Goal: Task Accomplishment & Management: Complete application form

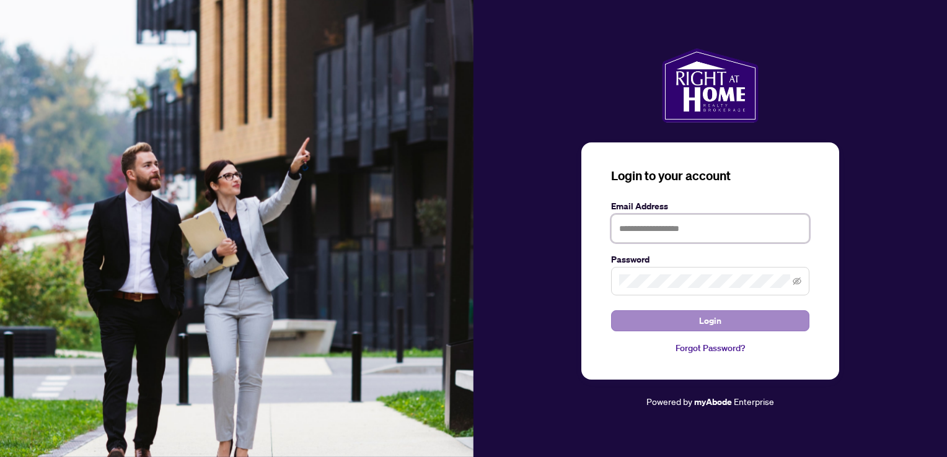
type input "**********"
click at [705, 322] on span "Login" at bounding box center [710, 321] width 22 height 20
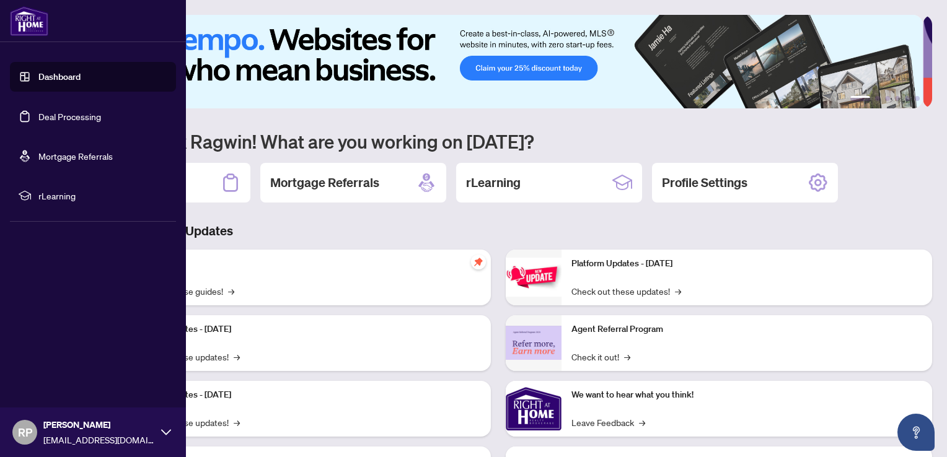
click at [96, 115] on link "Deal Processing" at bounding box center [69, 116] width 63 height 11
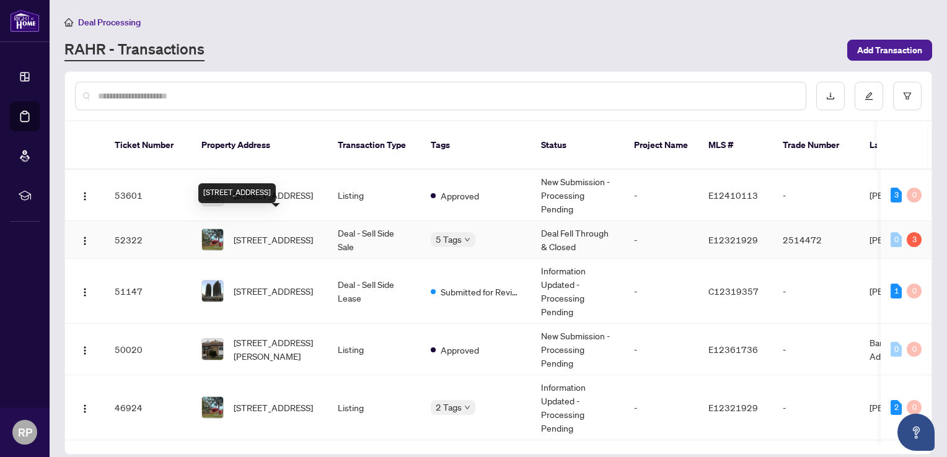
click at [285, 233] on span "[STREET_ADDRESS]" at bounding box center [273, 240] width 79 height 14
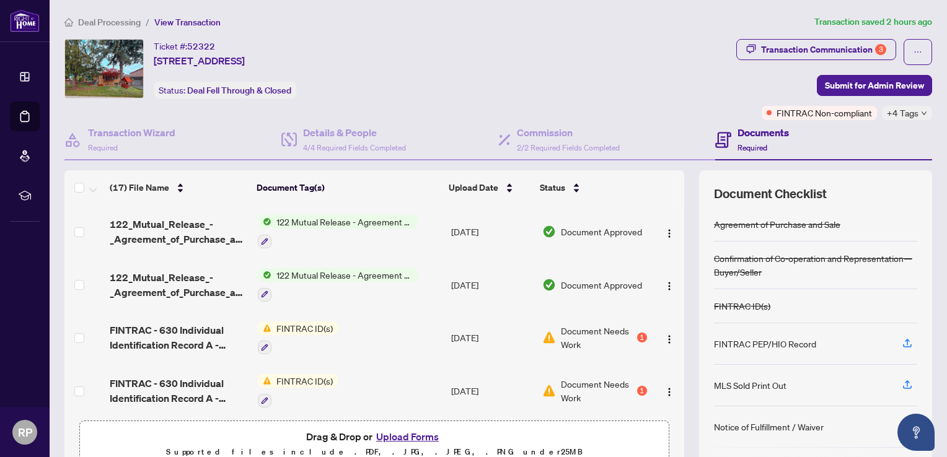
click at [674, 234] on div "(17) File Name Document Tag(s) Upload Date Status 122_Mutual_Release_-_Agreemen…" at bounding box center [498, 322] width 868 height 304
click at [664, 337] on img "button" at bounding box center [669, 340] width 10 height 10
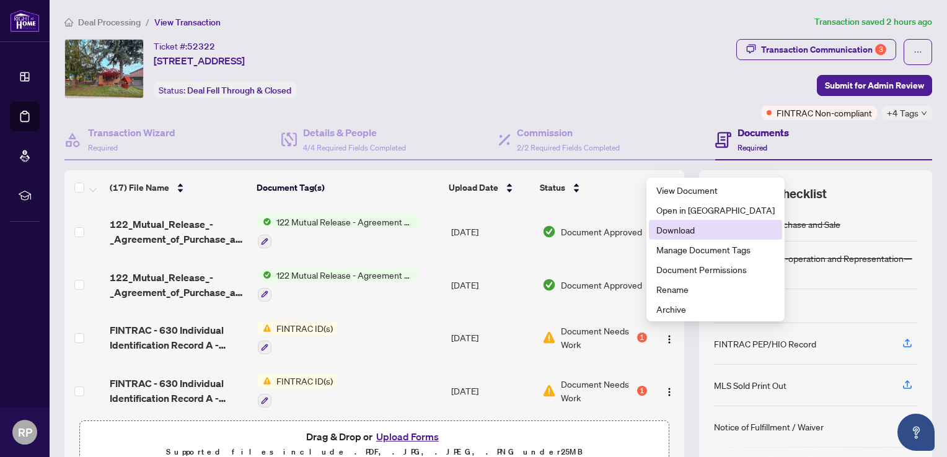
click at [680, 232] on span "Download" at bounding box center [715, 230] width 118 height 14
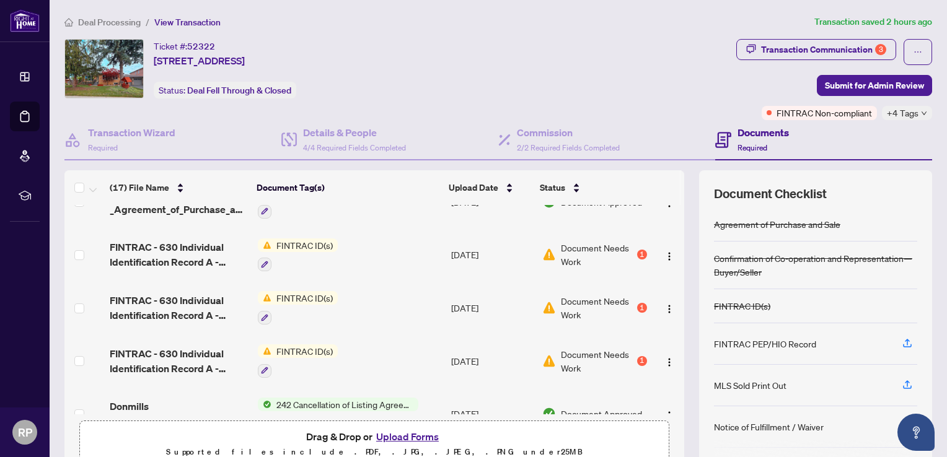
scroll to position [87, 0]
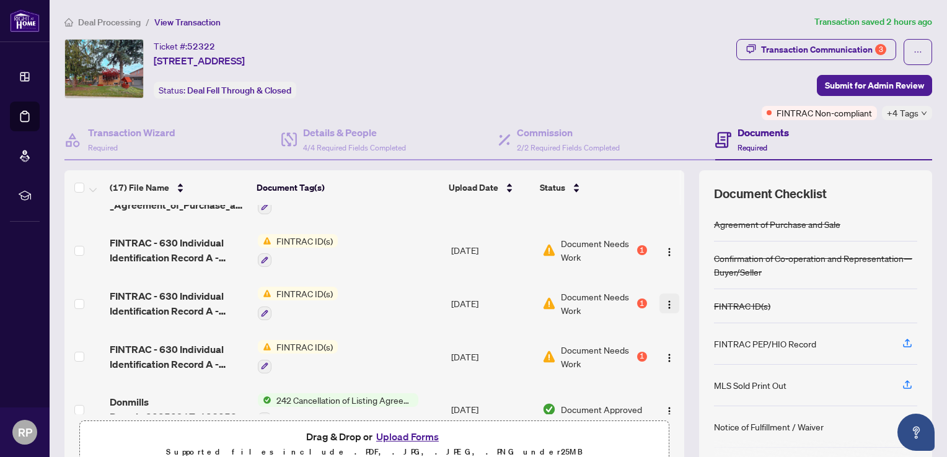
click at [664, 300] on img "button" at bounding box center [669, 305] width 10 height 10
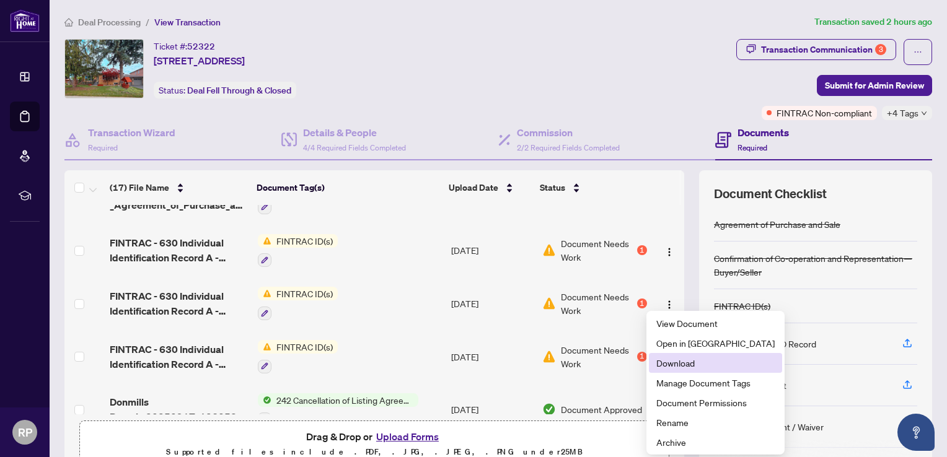
click at [674, 362] on span "Download" at bounding box center [715, 363] width 118 height 14
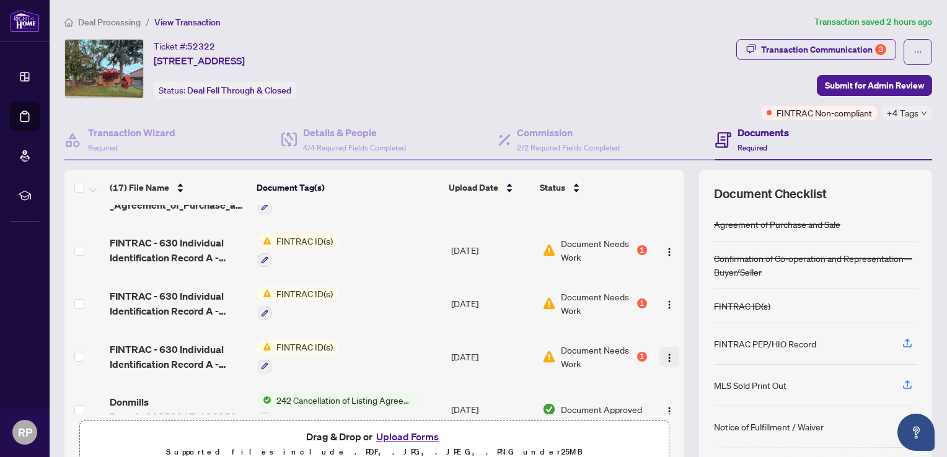
click at [664, 353] on img "button" at bounding box center [669, 358] width 10 height 10
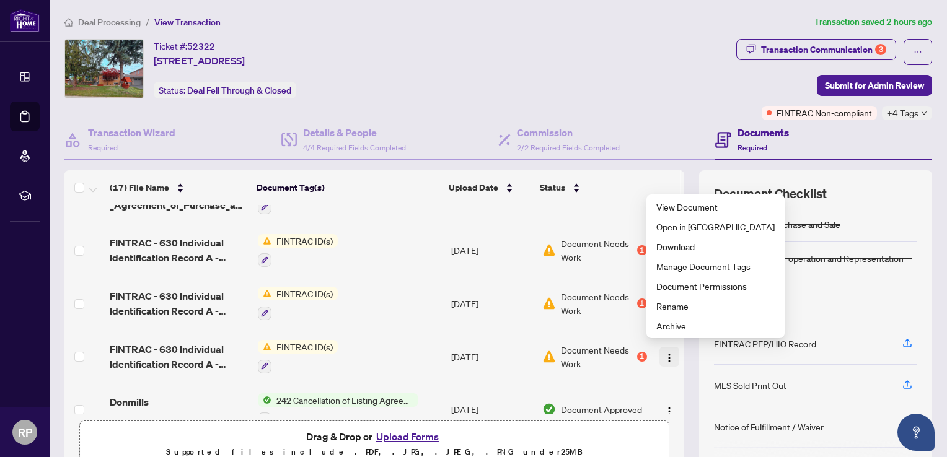
click at [664, 357] on span "button" at bounding box center [669, 357] width 10 height 14
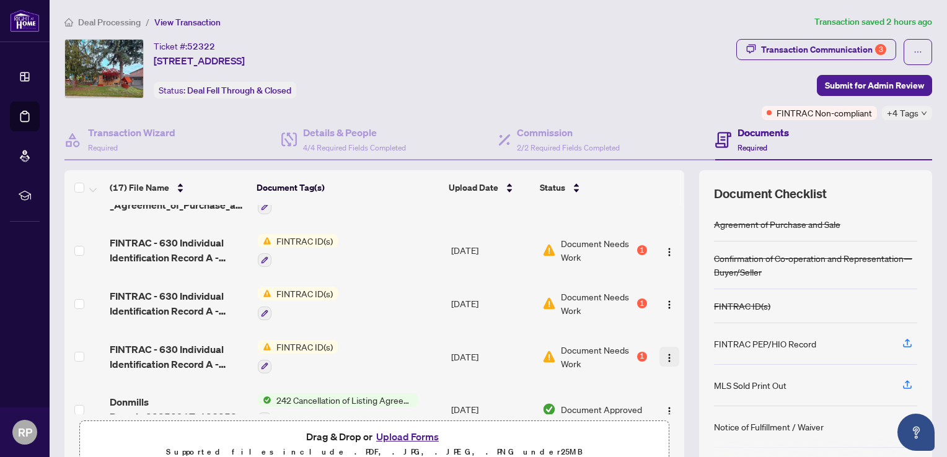
click at [664, 356] on img "button" at bounding box center [669, 358] width 10 height 10
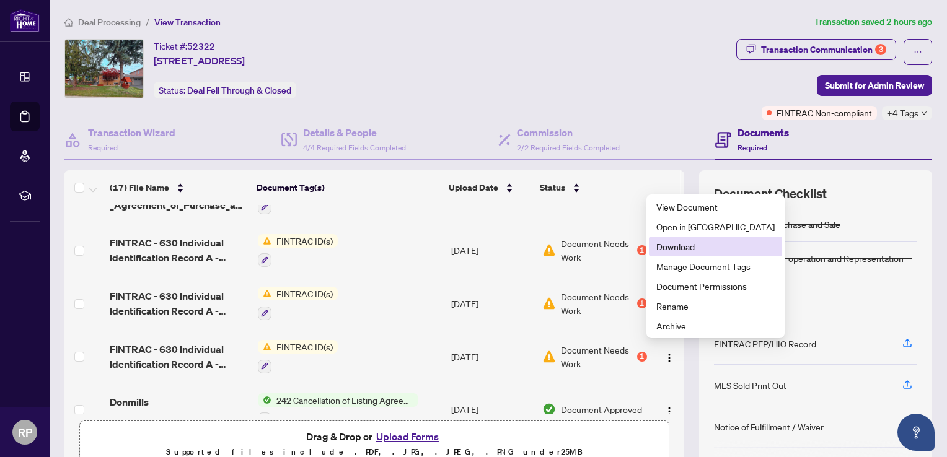
click at [671, 252] on span "Download" at bounding box center [715, 247] width 118 height 14
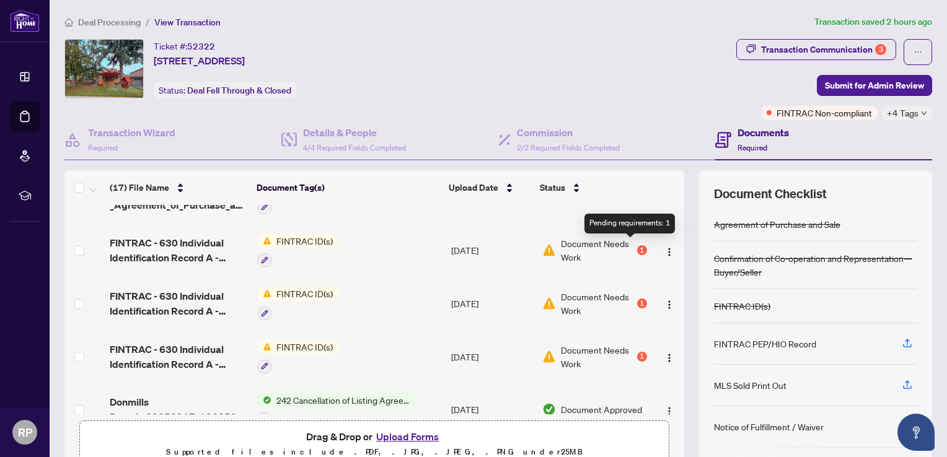
click at [637, 252] on div "1" at bounding box center [642, 250] width 10 height 10
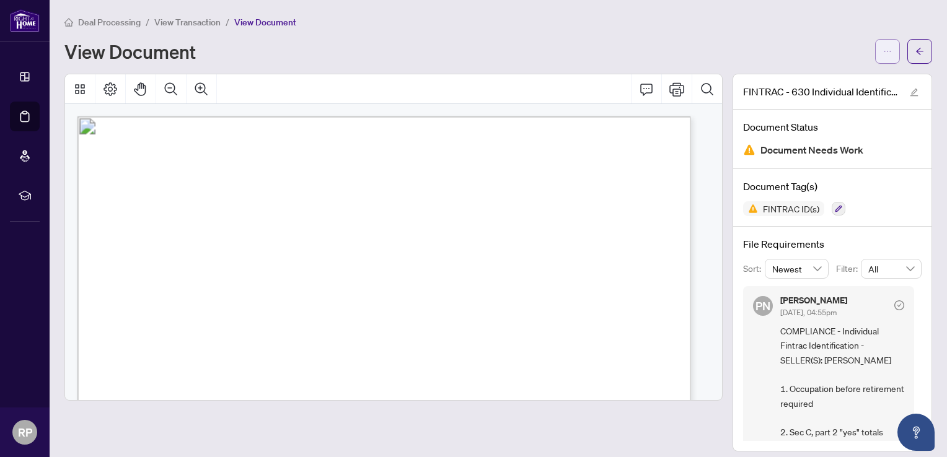
click at [875, 52] on button "button" at bounding box center [887, 51] width 25 height 25
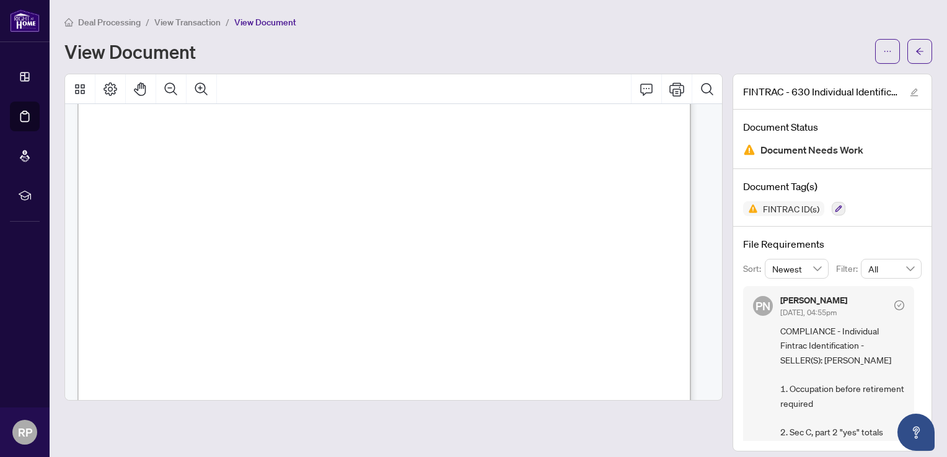
scroll to position [124, 0]
click at [907, 59] on button "button" at bounding box center [919, 51] width 25 height 25
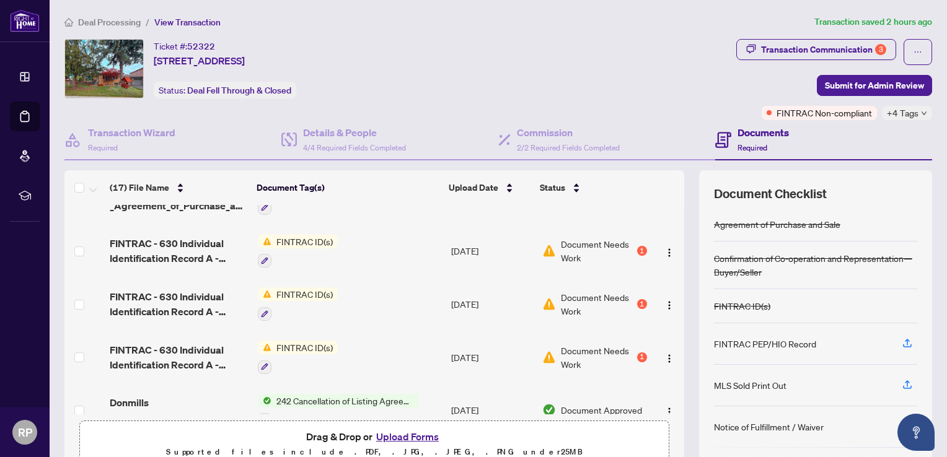
scroll to position [92, 0]
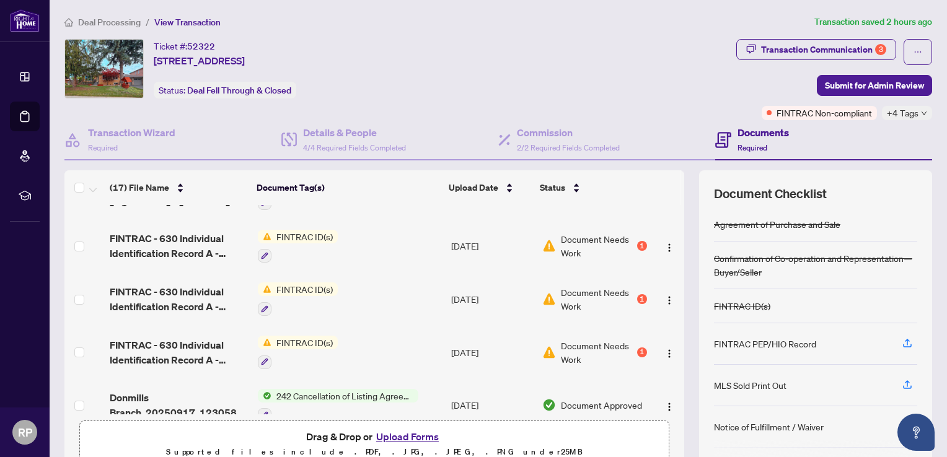
click at [594, 295] on span "Document Needs Work" at bounding box center [597, 299] width 73 height 27
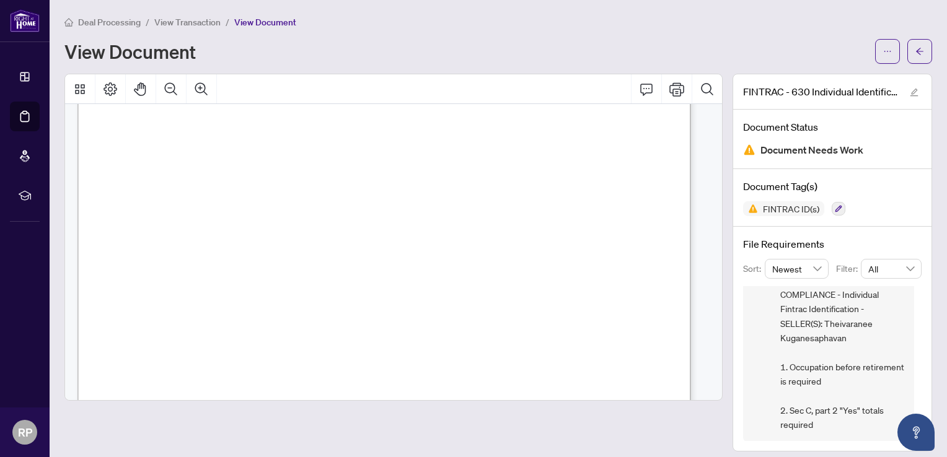
scroll to position [987, 0]
click at [915, 51] on icon "arrow-left" at bounding box center [919, 51] width 9 height 9
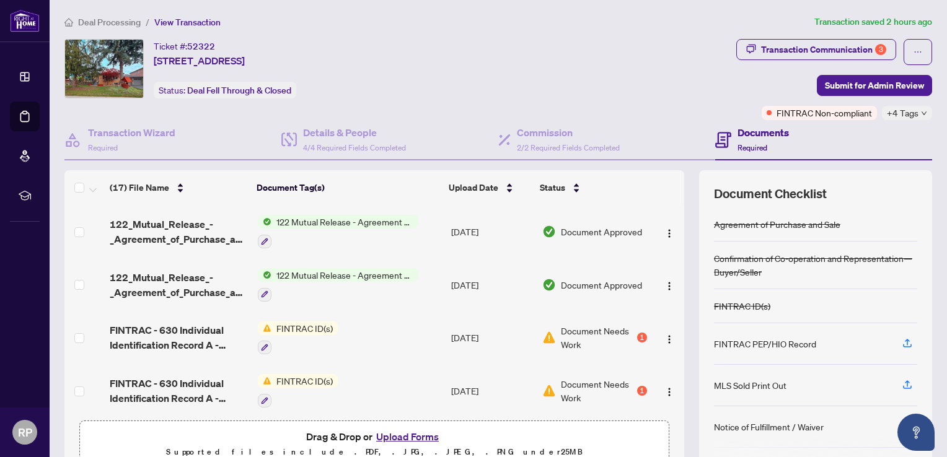
click at [421, 437] on button "Upload Forms" at bounding box center [407, 437] width 70 height 16
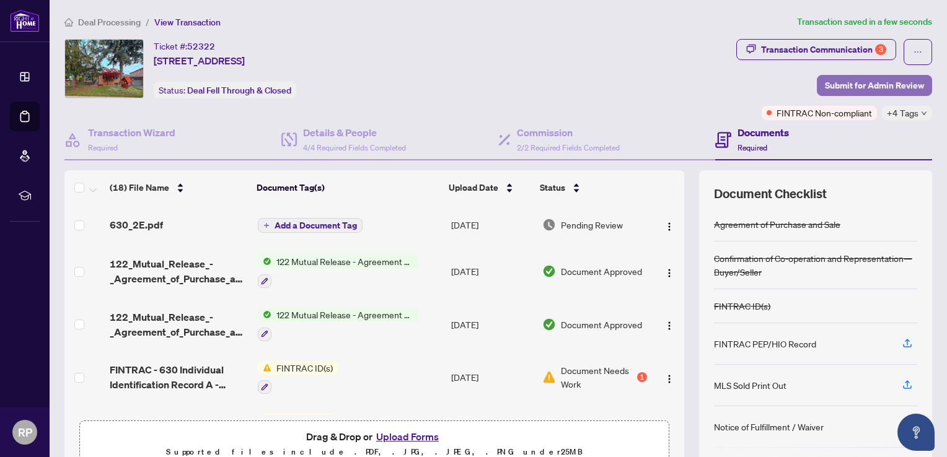
click at [874, 83] on span "Submit for Admin Review" at bounding box center [874, 86] width 99 height 20
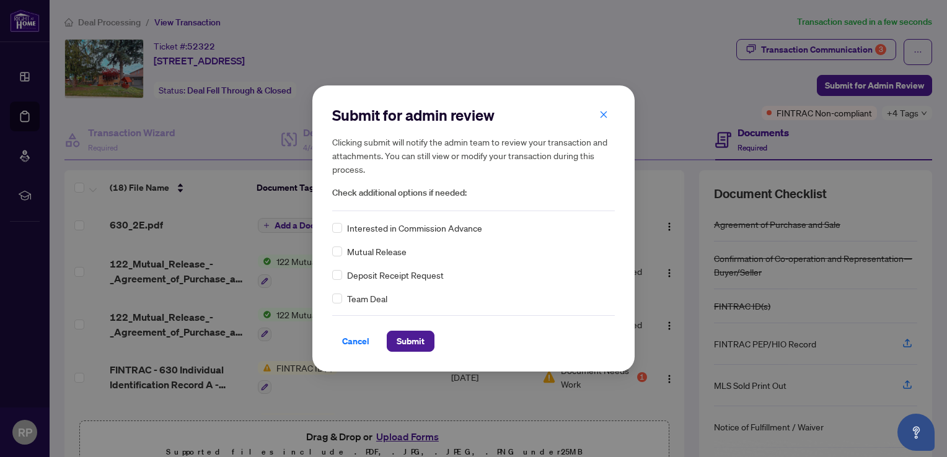
click at [379, 251] on span "Mutual Release" at bounding box center [376, 252] width 59 height 14
click at [401, 335] on span "Submit" at bounding box center [411, 342] width 28 height 20
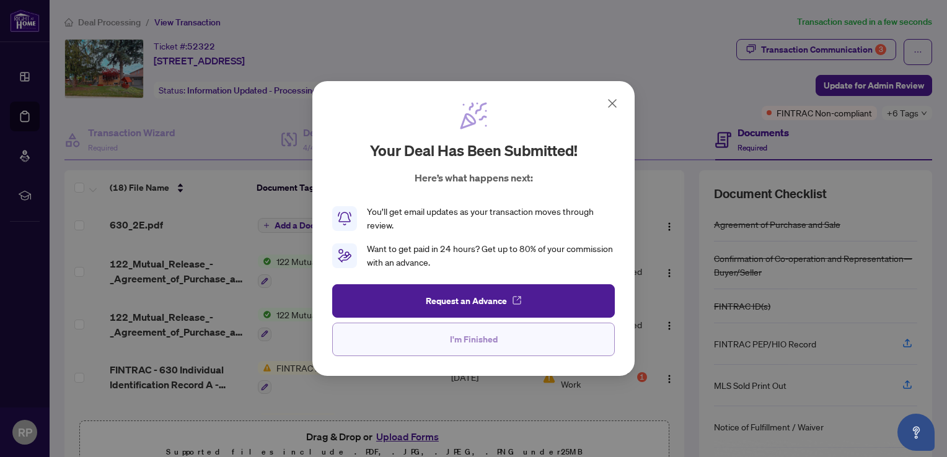
click at [486, 333] on span "I'm Finished" at bounding box center [474, 340] width 48 height 20
